Goal: Navigation & Orientation: Find specific page/section

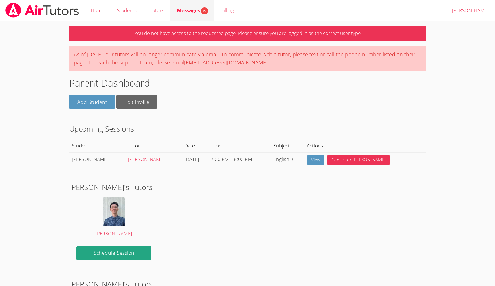
click at [190, 10] on span "Messages 6" at bounding box center [192, 10] width 31 height 7
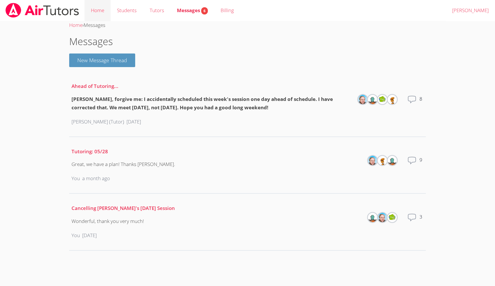
click at [102, 12] on link "Home" at bounding box center [98, 10] width 26 height 21
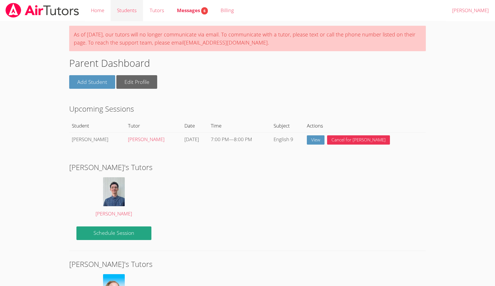
click at [124, 12] on link "Students" at bounding box center [127, 10] width 32 height 21
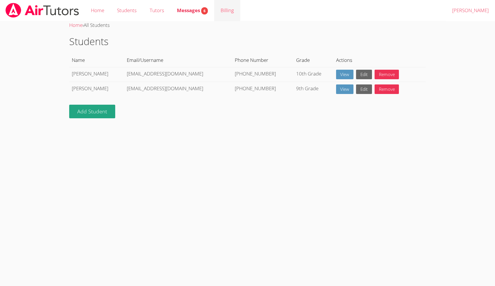
click at [227, 10] on link "Billing" at bounding box center [227, 10] width 26 height 21
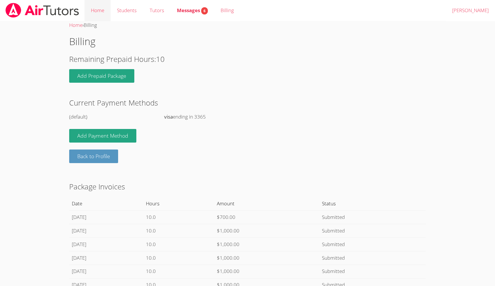
click at [99, 14] on link "Home" at bounding box center [98, 10] width 26 height 21
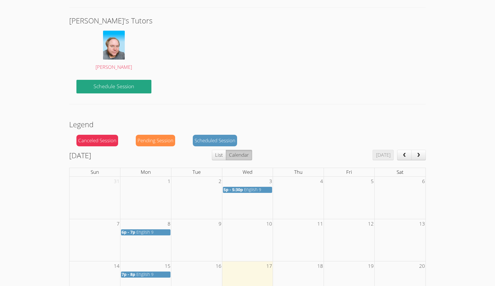
scroll to position [247, 0]
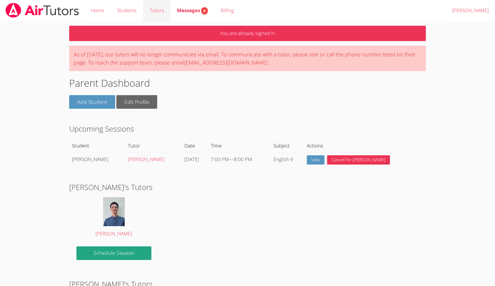
click at [157, 10] on link "Tutors" at bounding box center [156, 10] width 27 height 21
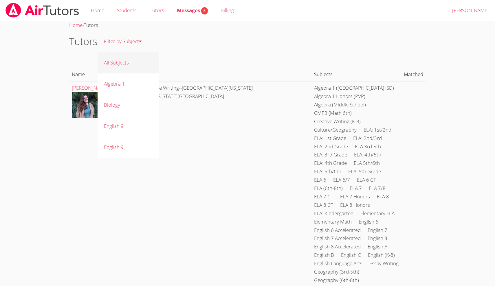
click at [121, 59] on link "All Subjects" at bounding box center [129, 62] width 62 height 21
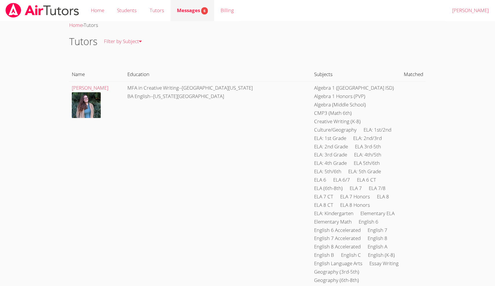
click at [191, 10] on span "Messages 6" at bounding box center [192, 10] width 31 height 7
